Goal: Find specific page/section: Find specific page/section

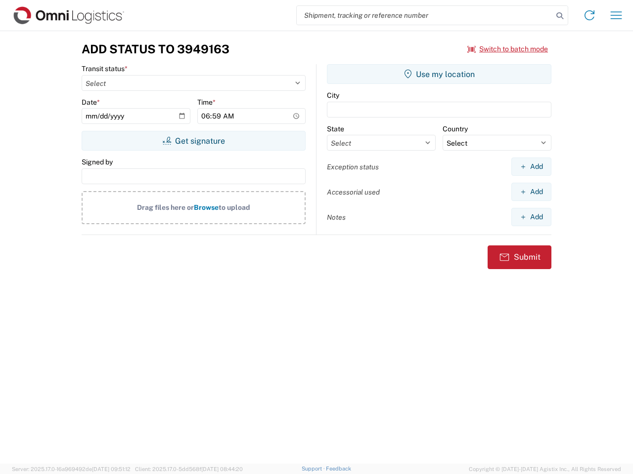
click at [425, 15] on input "search" at bounding box center [425, 15] width 256 height 19
click at [559, 16] on icon at bounding box center [560, 16] width 14 height 14
click at [589, 15] on icon at bounding box center [589, 15] width 16 height 16
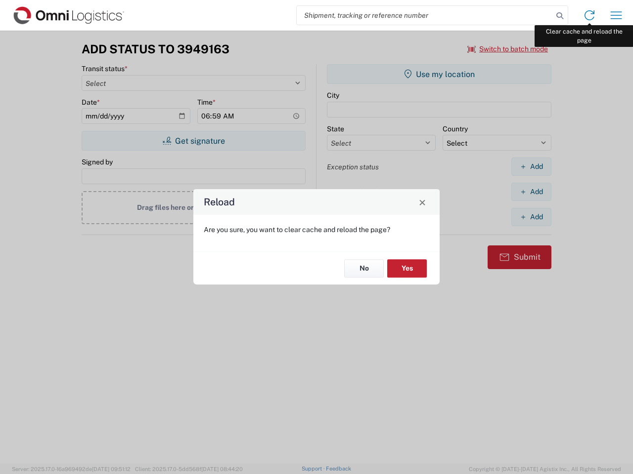
click at [616, 15] on div "Reload Are you sure, you want to clear cache and reload the page? No Yes" at bounding box center [316, 237] width 633 height 474
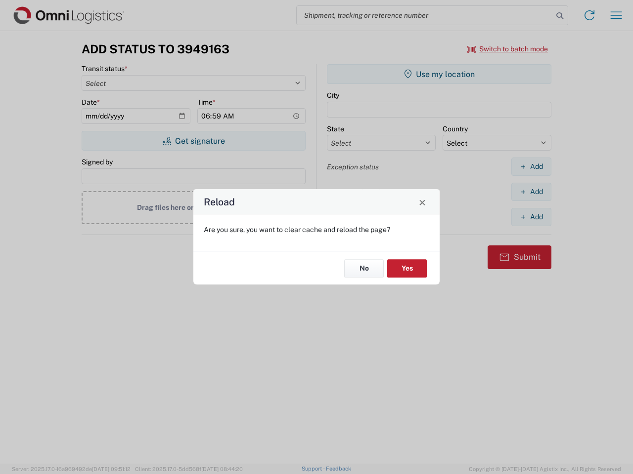
click at [508, 49] on div "Reload Are you sure, you want to clear cache and reload the page? No Yes" at bounding box center [316, 237] width 633 height 474
click at [193, 141] on div "Reload Are you sure, you want to clear cache and reload the page? No Yes" at bounding box center [316, 237] width 633 height 474
click at [439, 74] on div "Reload Are you sure, you want to clear cache and reload the page? No Yes" at bounding box center [316, 237] width 633 height 474
click at [531, 167] on div "Reload Are you sure, you want to clear cache and reload the page? No Yes" at bounding box center [316, 237] width 633 height 474
click at [531, 192] on div "Reload Are you sure, you want to clear cache and reload the page? No Yes" at bounding box center [316, 237] width 633 height 474
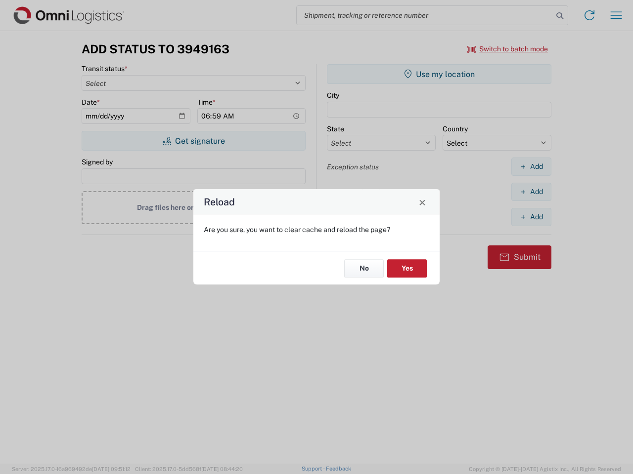
click at [531, 217] on div "Reload Are you sure, you want to clear cache and reload the page? No Yes" at bounding box center [316, 237] width 633 height 474
